Goal: Communication & Community: Ask a question

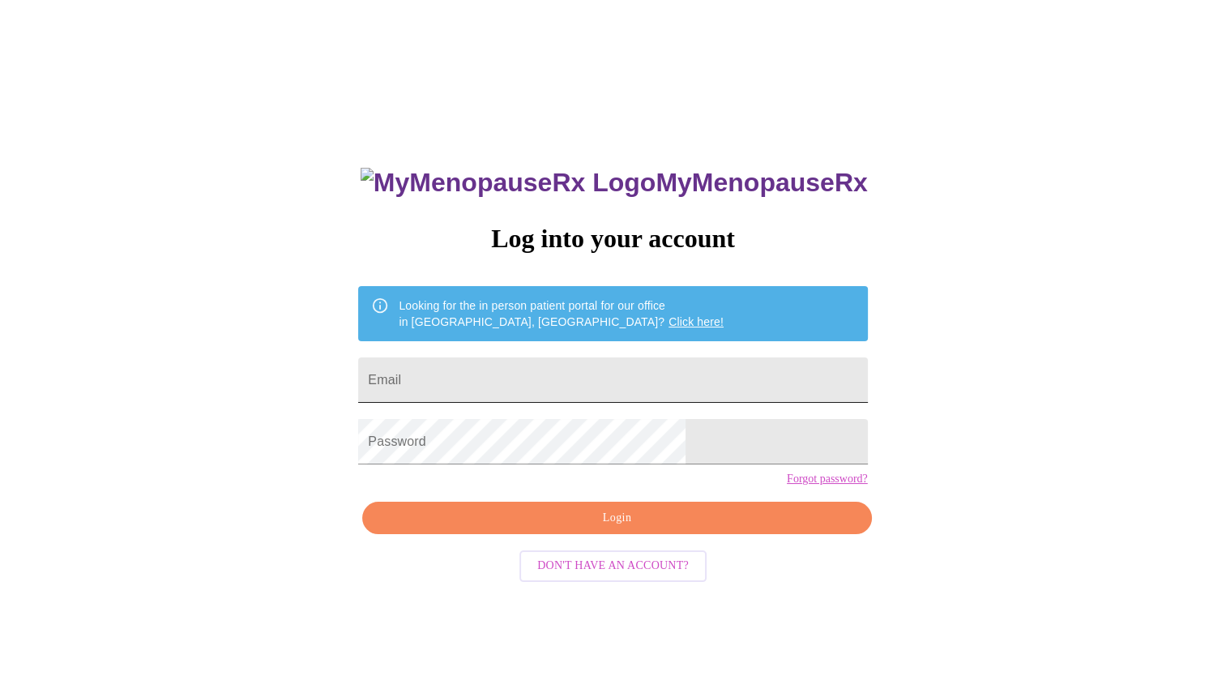
click at [643, 382] on input "Email" at bounding box center [612, 379] width 509 height 45
type input "[EMAIL_ADDRESS][DOMAIN_NAME]"
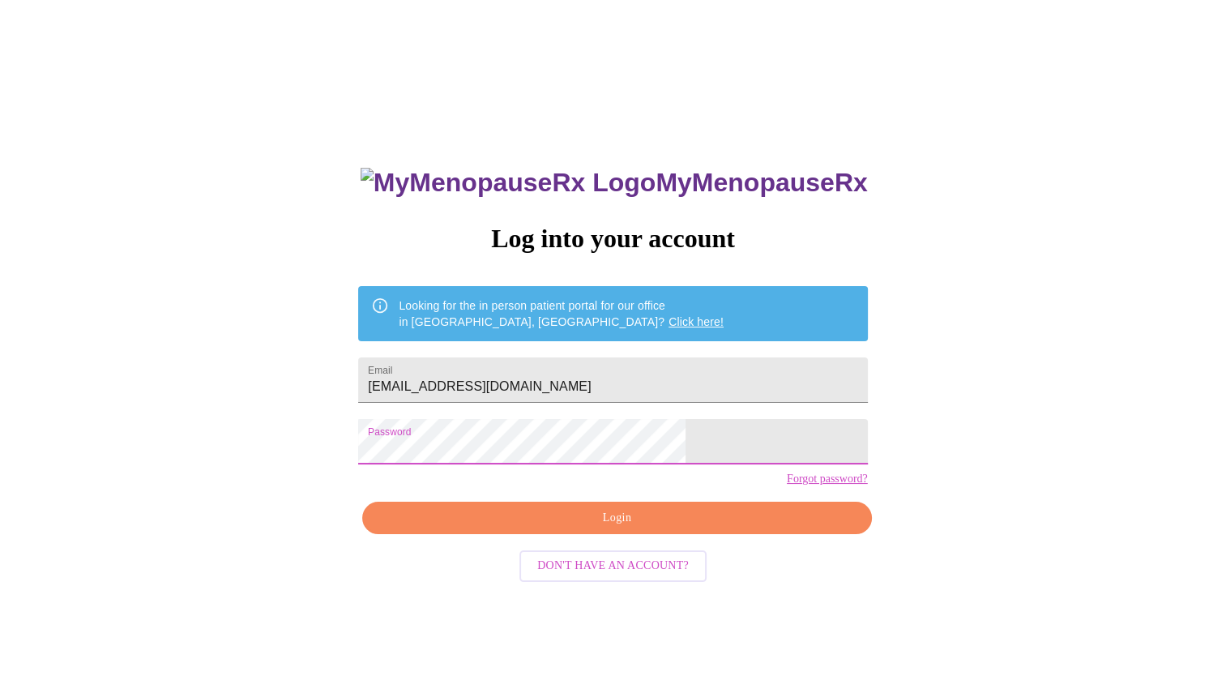
click at [742, 528] on span "Login" at bounding box center [617, 518] width 472 height 20
click at [686, 535] on button "Login" at bounding box center [616, 518] width 509 height 33
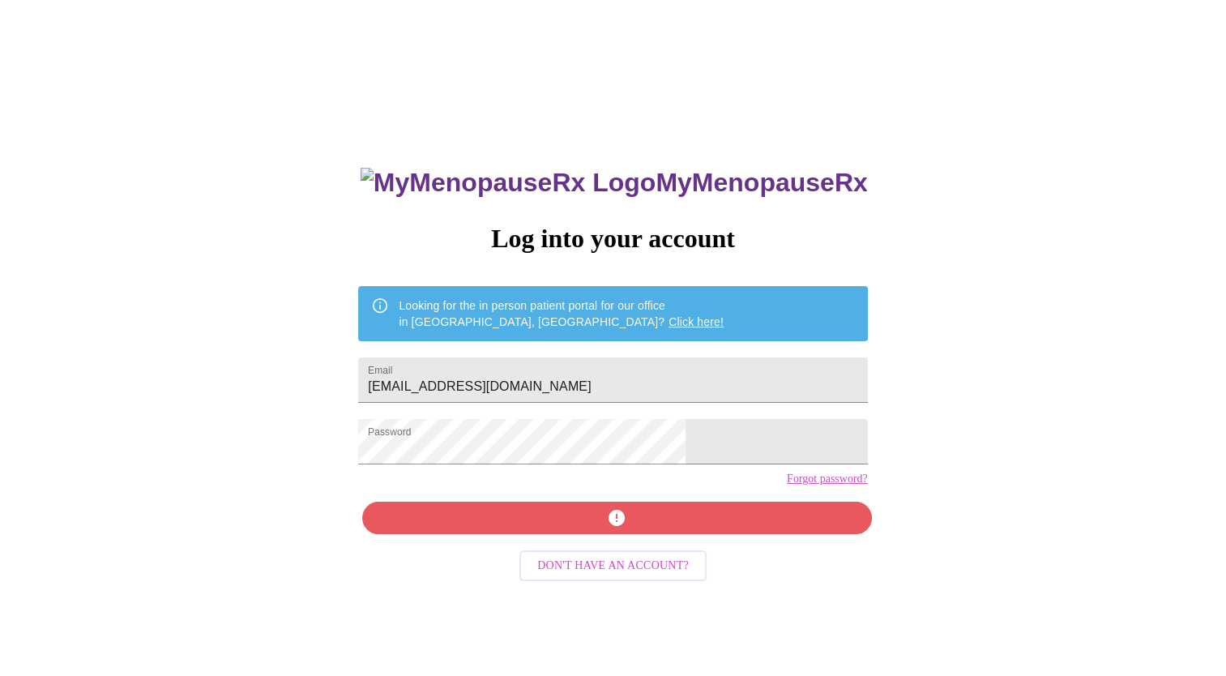
click at [787, 485] on link "Forgot password?" at bounding box center [827, 478] width 81 height 13
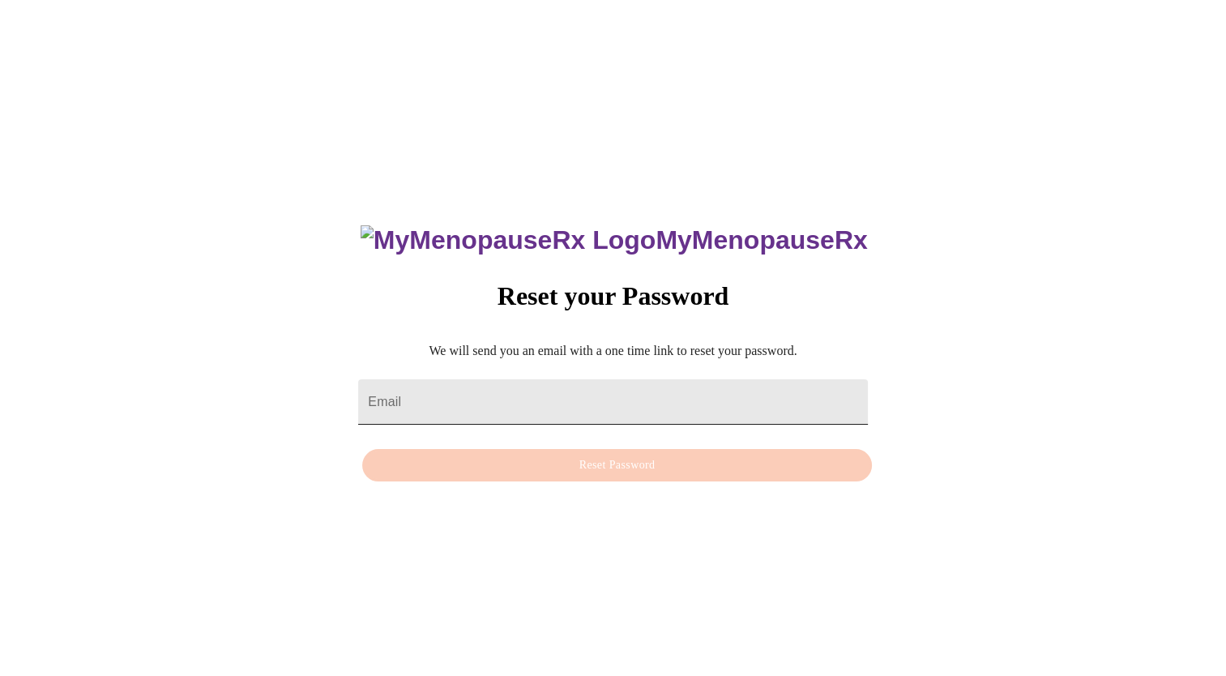
click at [517, 401] on input "Email" at bounding box center [612, 401] width 509 height 45
type input "[EMAIL_ADDRESS][DOMAIN_NAME]"
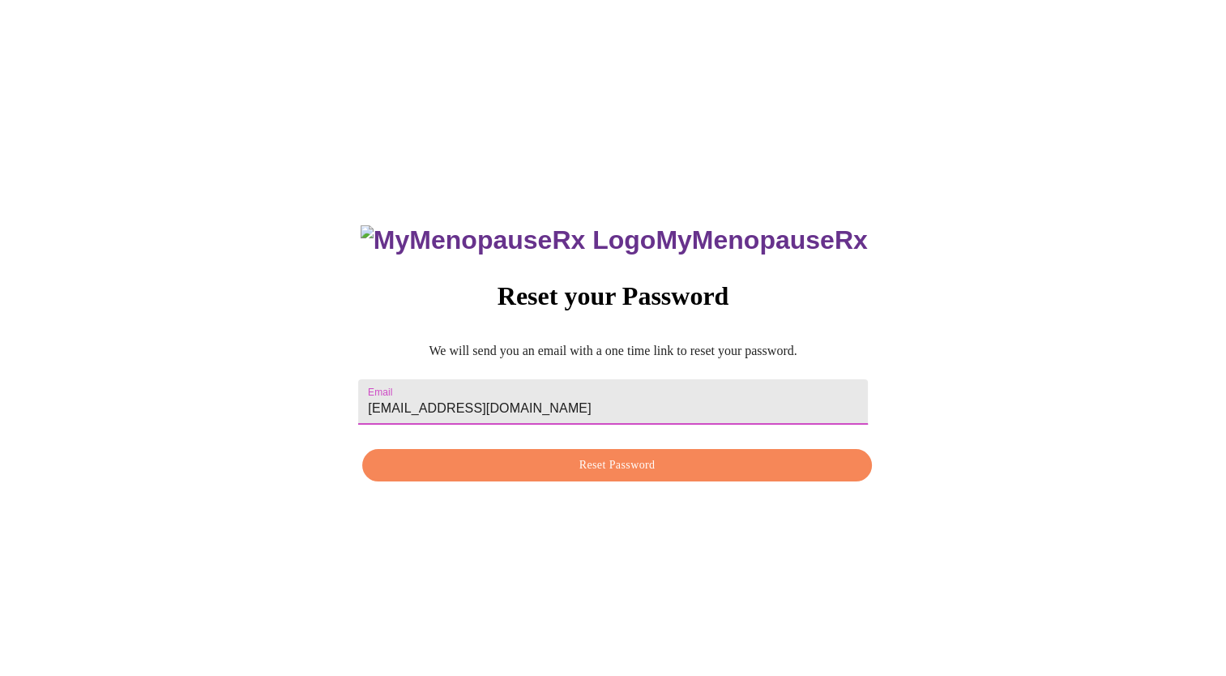
click at [676, 480] on button "Reset Password" at bounding box center [616, 465] width 509 height 33
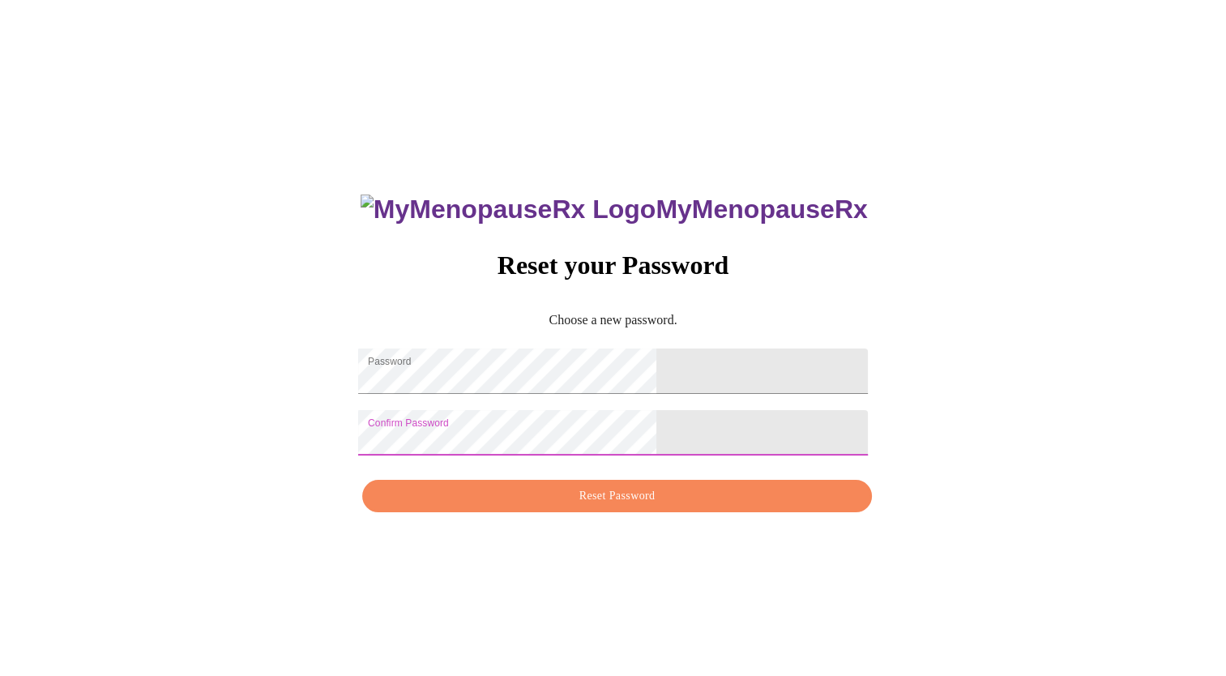
click at [687, 506] on span "Reset Password" at bounding box center [617, 496] width 472 height 20
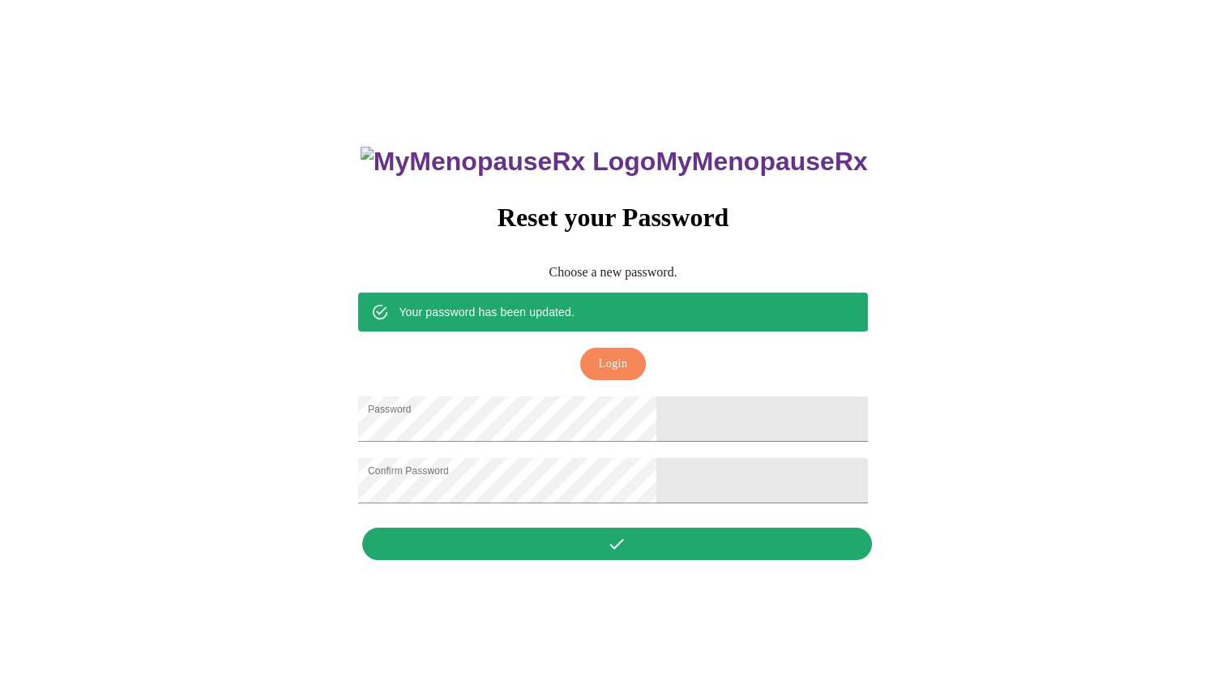
click at [618, 354] on span "Login" at bounding box center [613, 364] width 28 height 20
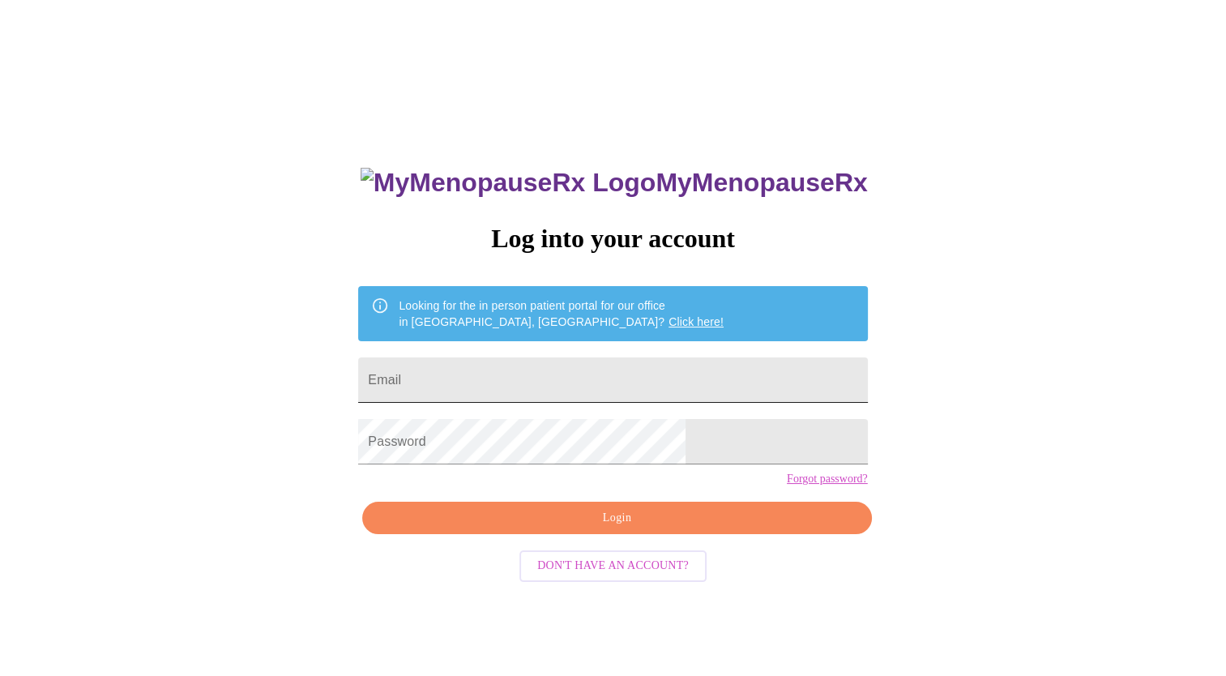
click at [589, 380] on input "Email" at bounding box center [612, 379] width 509 height 45
type input "[EMAIL_ADDRESS][DOMAIN_NAME]"
click at [655, 528] on span "Login" at bounding box center [617, 518] width 472 height 20
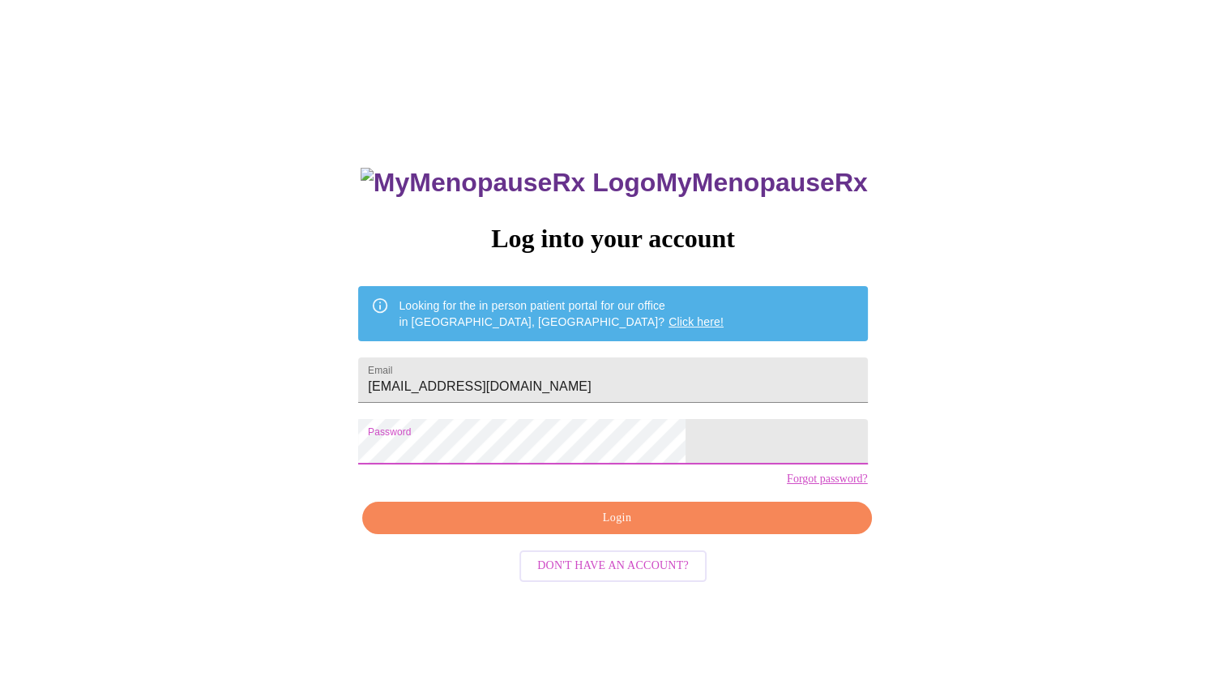
click at [699, 582] on button "Don't have an account?" at bounding box center [612, 566] width 187 height 32
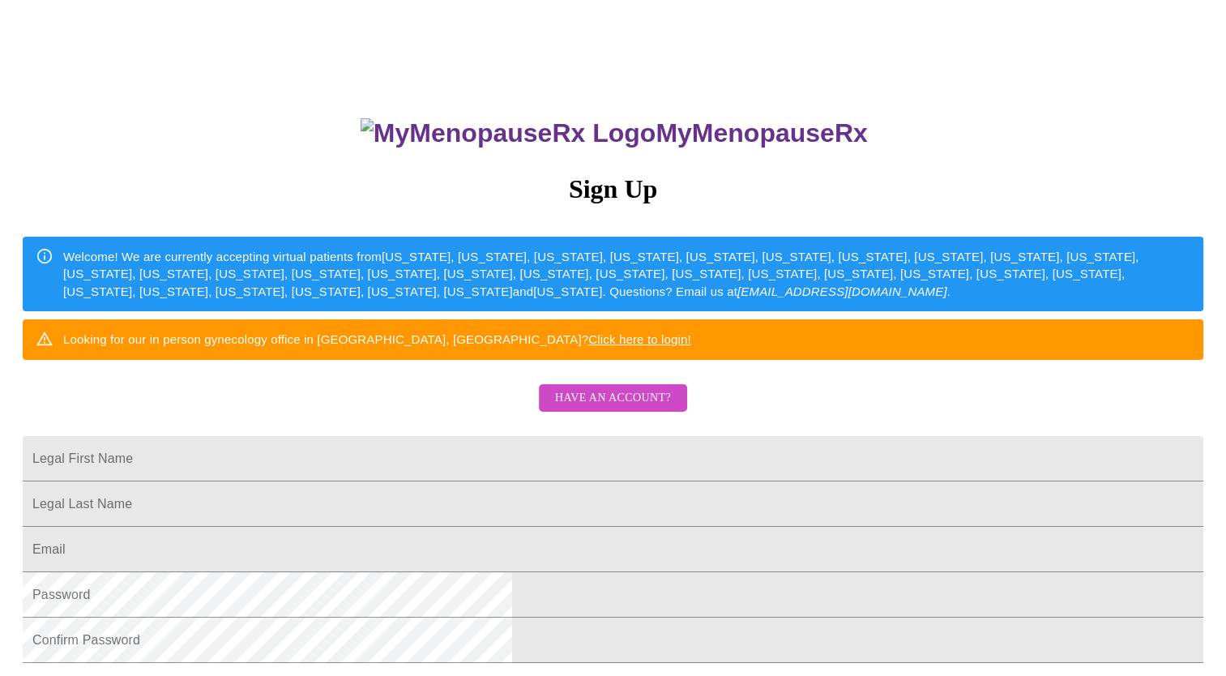
scroll to position [34, 0]
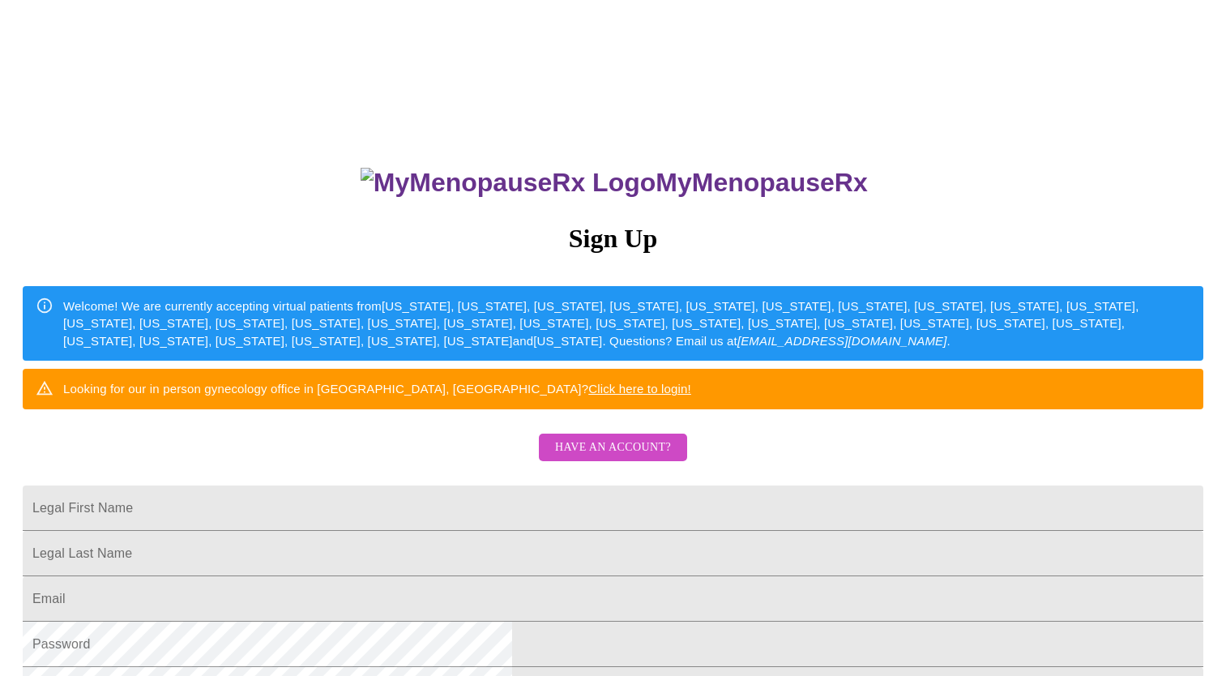
scroll to position [34, 0]
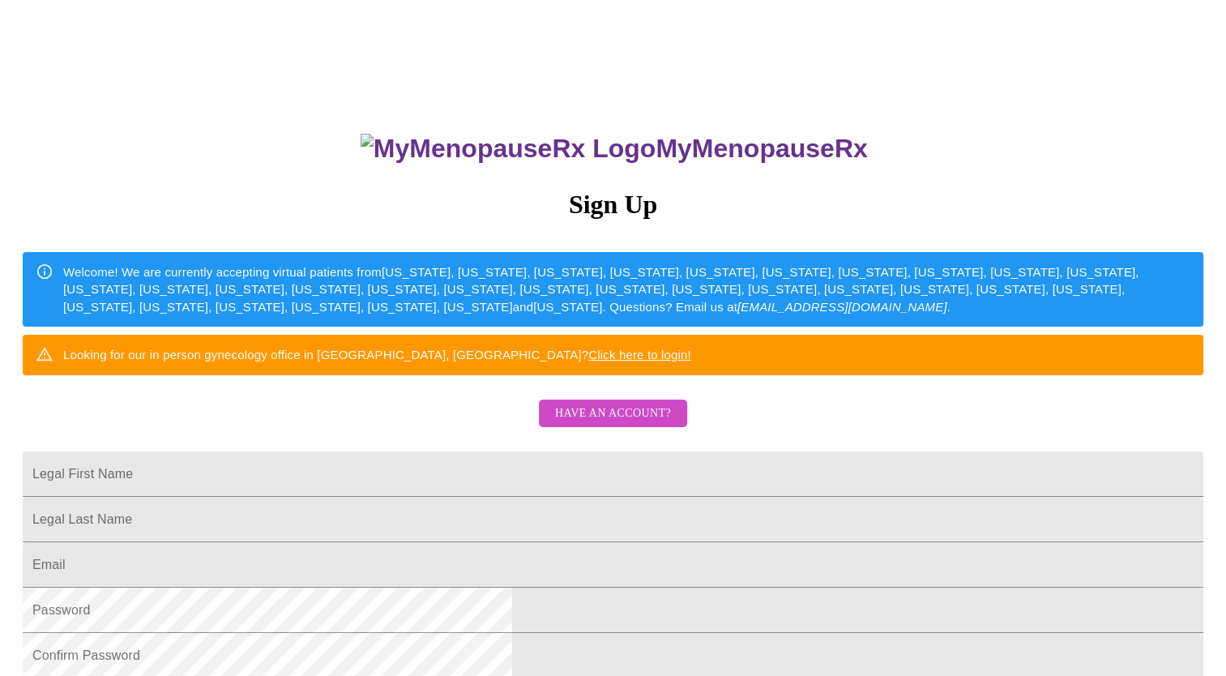
scroll to position [33, 0]
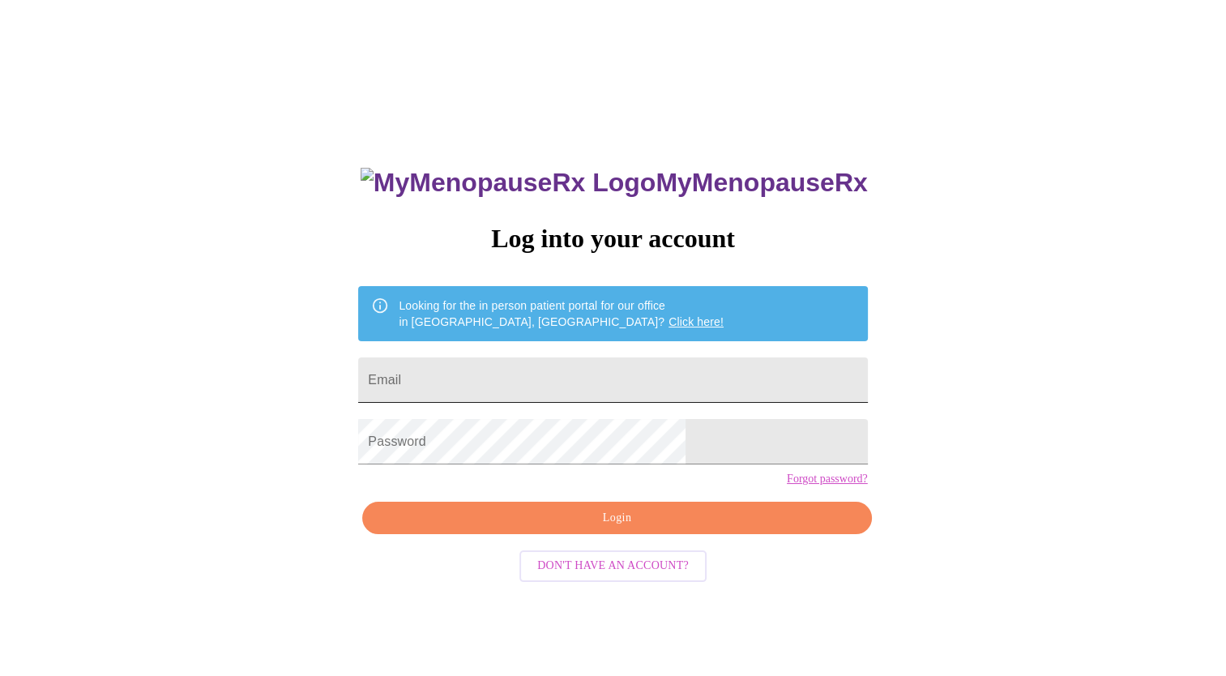
click at [622, 376] on input "Email" at bounding box center [612, 379] width 509 height 45
type input "[EMAIL_ADDRESS][DOMAIN_NAME]"
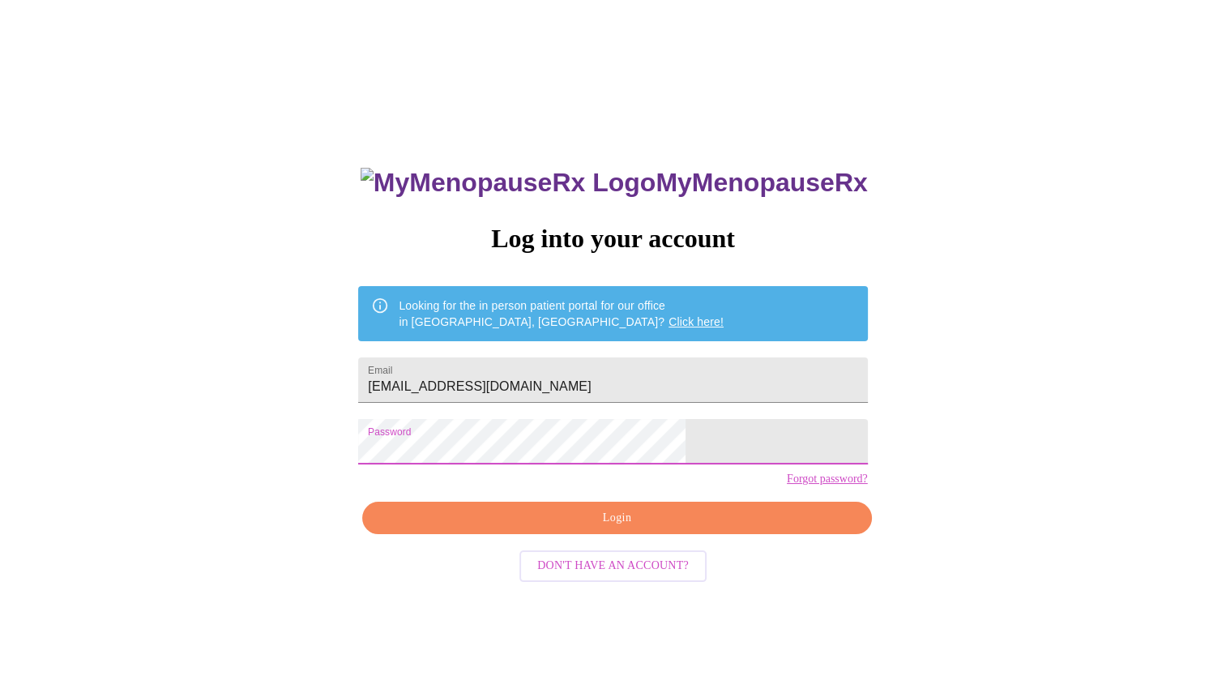
click at [723, 528] on span "Login" at bounding box center [617, 518] width 472 height 20
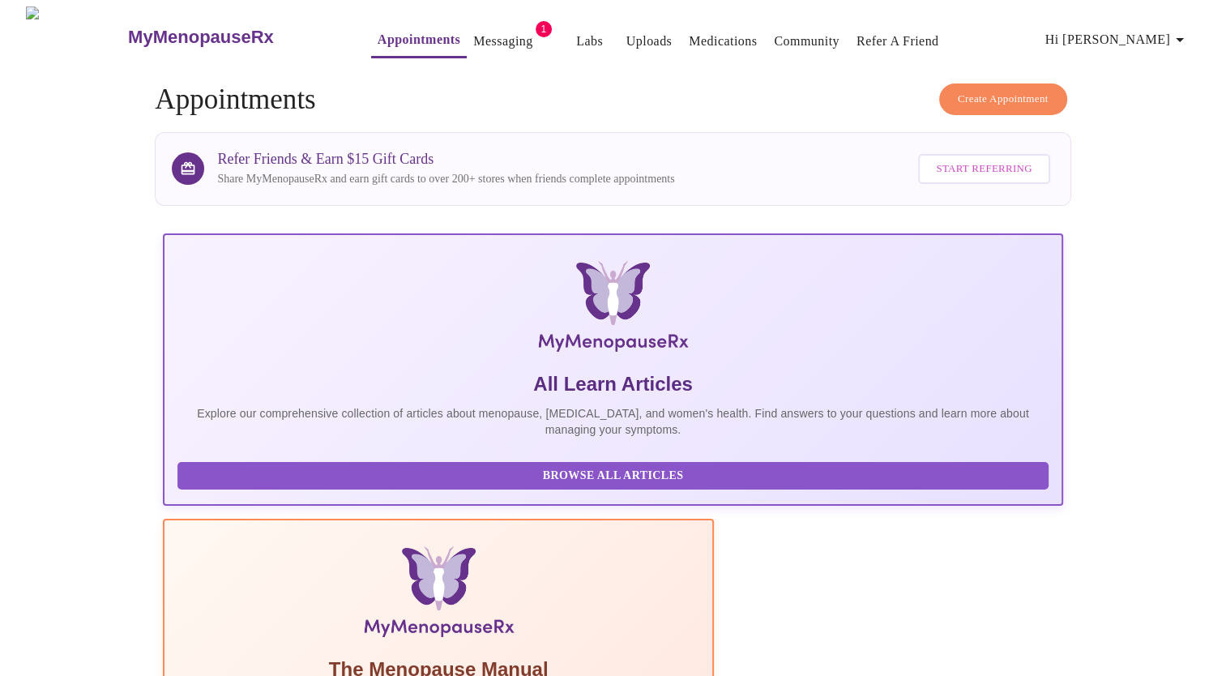
click at [476, 41] on link "Messaging" at bounding box center [502, 41] width 59 height 23
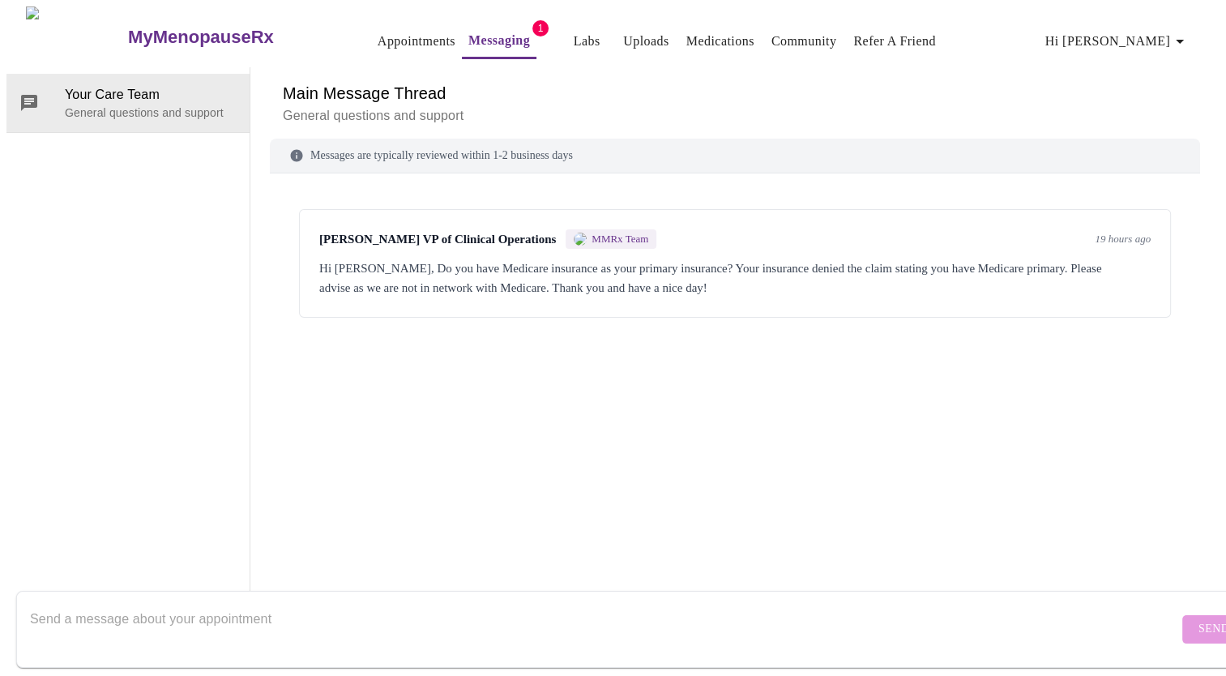
click at [811, 357] on div "[PERSON_NAME] VP of Clinical Operations MMRx Team 19 hours ago Hi [PERSON_NAME]…" at bounding box center [735, 370] width 930 height 354
click at [1220, 306] on div "Main Message Thread General questions and support Messages are typically review…" at bounding box center [734, 339] width 969 height 545
click at [496, 612] on textarea "Send a message about your appointment" at bounding box center [604, 629] width 1148 height 52
type textarea "No, I have united healthcare?"
click at [1182, 625] on button "Send" at bounding box center [1213, 629] width 63 height 28
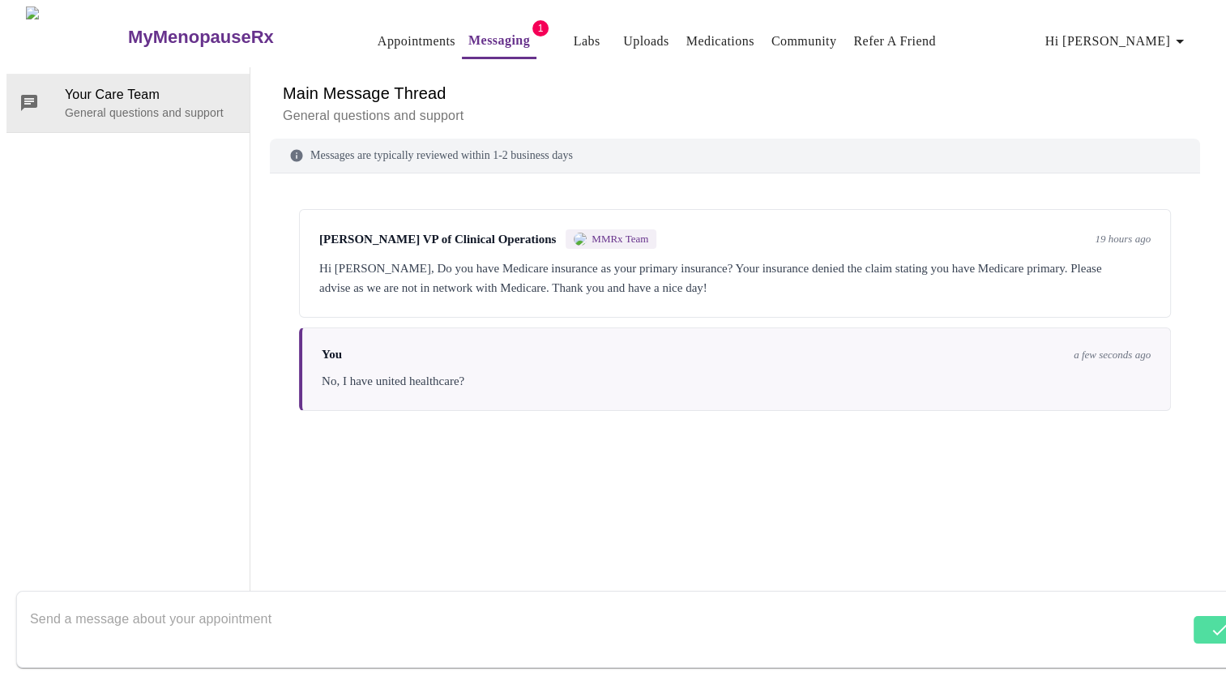
scroll to position [61, 0]
